Goal: Transaction & Acquisition: Purchase product/service

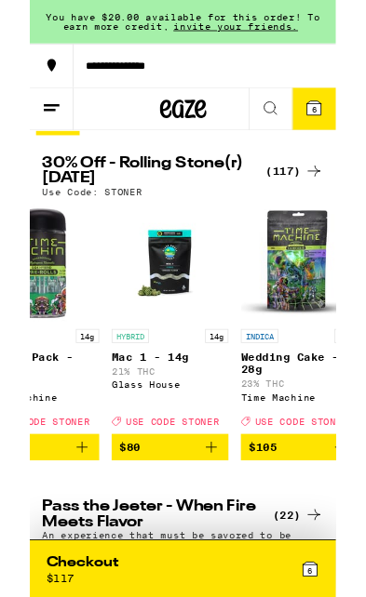
scroll to position [0, 17368]
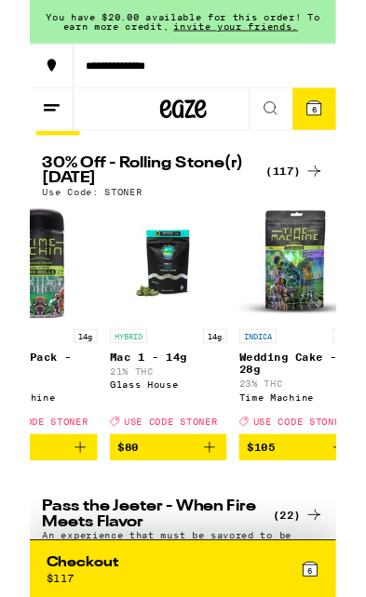
click at [338, 369] on img "Open page for Wedding Cake - 28g from Time Machine" at bounding box center [320, 315] width 140 height 140
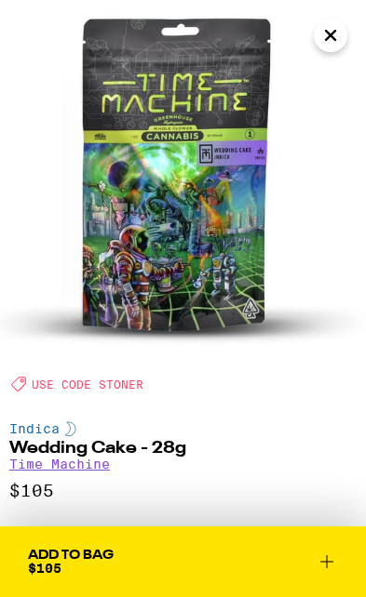
click at [332, 39] on icon "Close" at bounding box center [330, 35] width 22 height 28
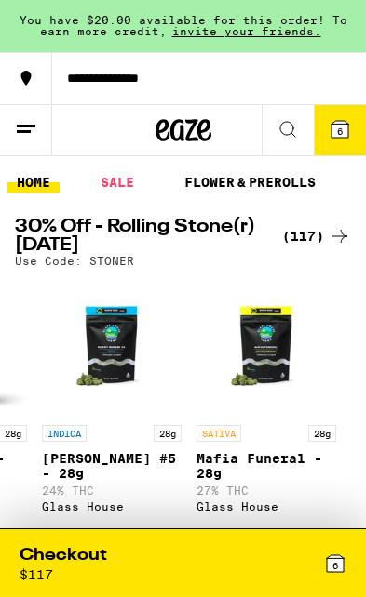
scroll to position [0, 17731]
click at [223, 573] on div "6" at bounding box center [265, 563] width 164 height 38
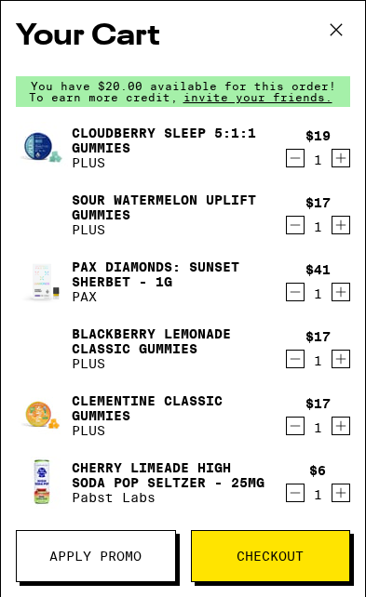
click at [300, 163] on icon "Decrement" at bounding box center [295, 158] width 17 height 22
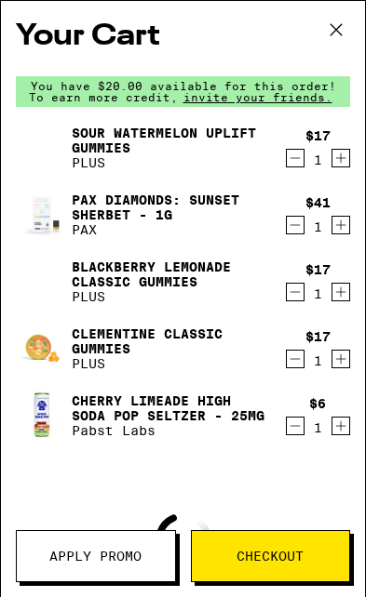
click at [302, 168] on icon "Decrement" at bounding box center [295, 158] width 17 height 22
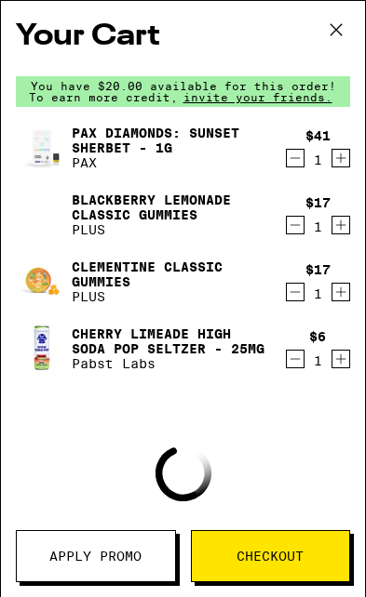
click at [302, 168] on icon "Decrement" at bounding box center [295, 158] width 17 height 22
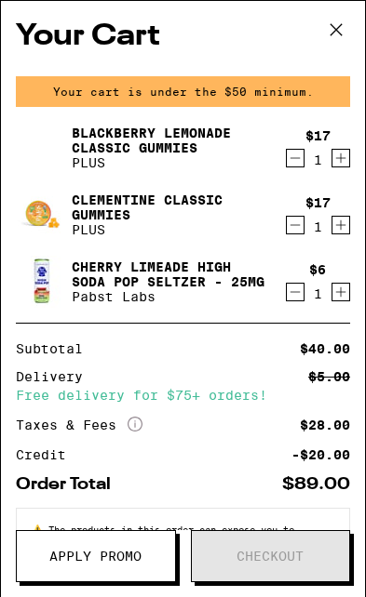
click at [301, 168] on icon "Decrement" at bounding box center [295, 158] width 17 height 22
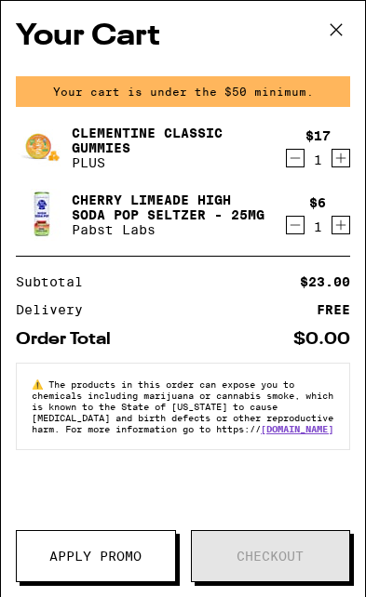
click at [296, 169] on icon "Decrement" at bounding box center [295, 158] width 17 height 22
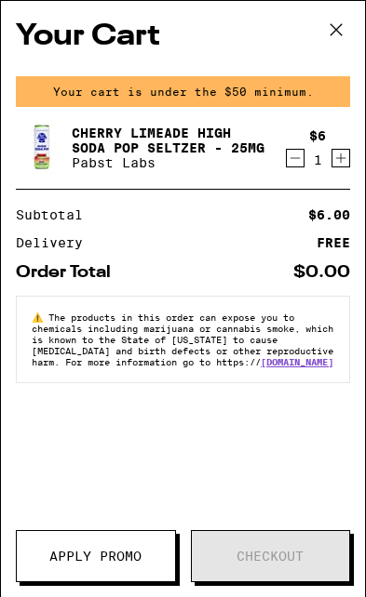
click at [291, 169] on icon "Decrement" at bounding box center [295, 158] width 17 height 22
